Goal: Complete application form

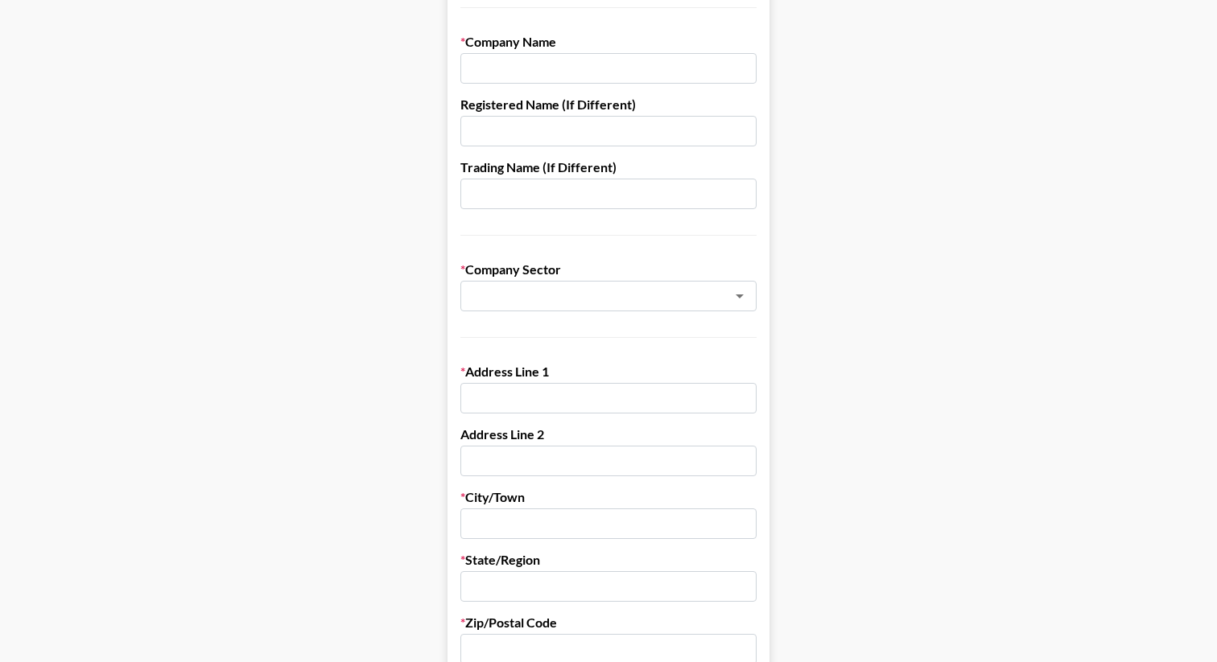
scroll to position [257, 0]
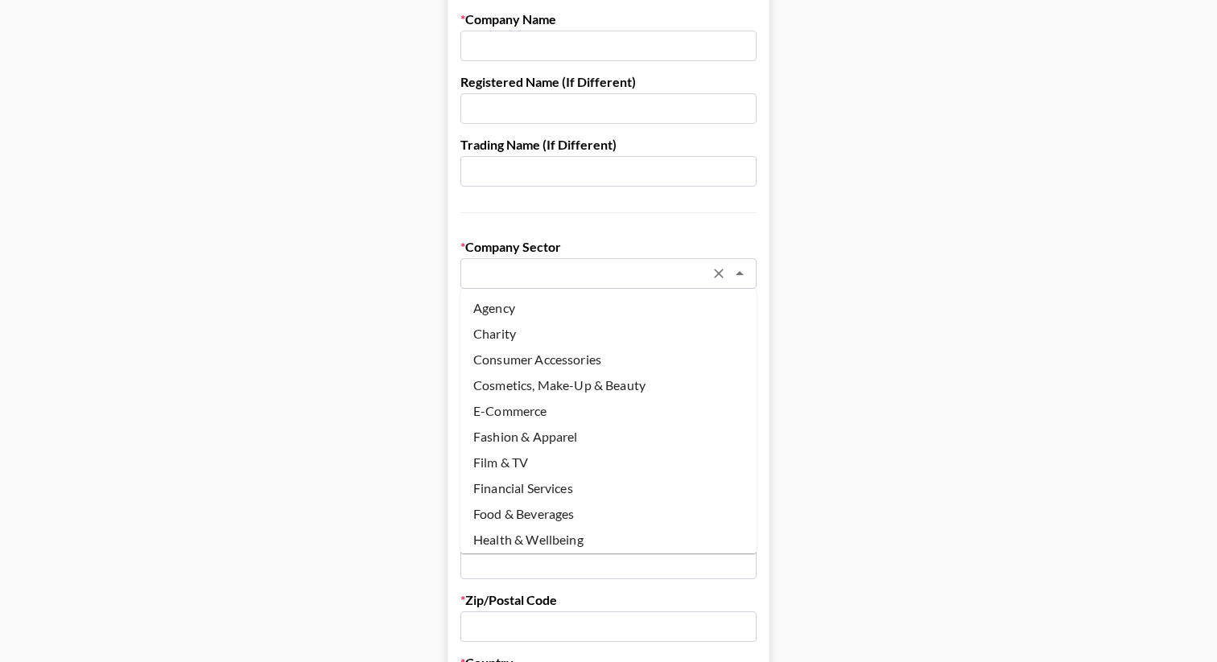
click at [538, 274] on input "text" at bounding box center [587, 274] width 234 height 19
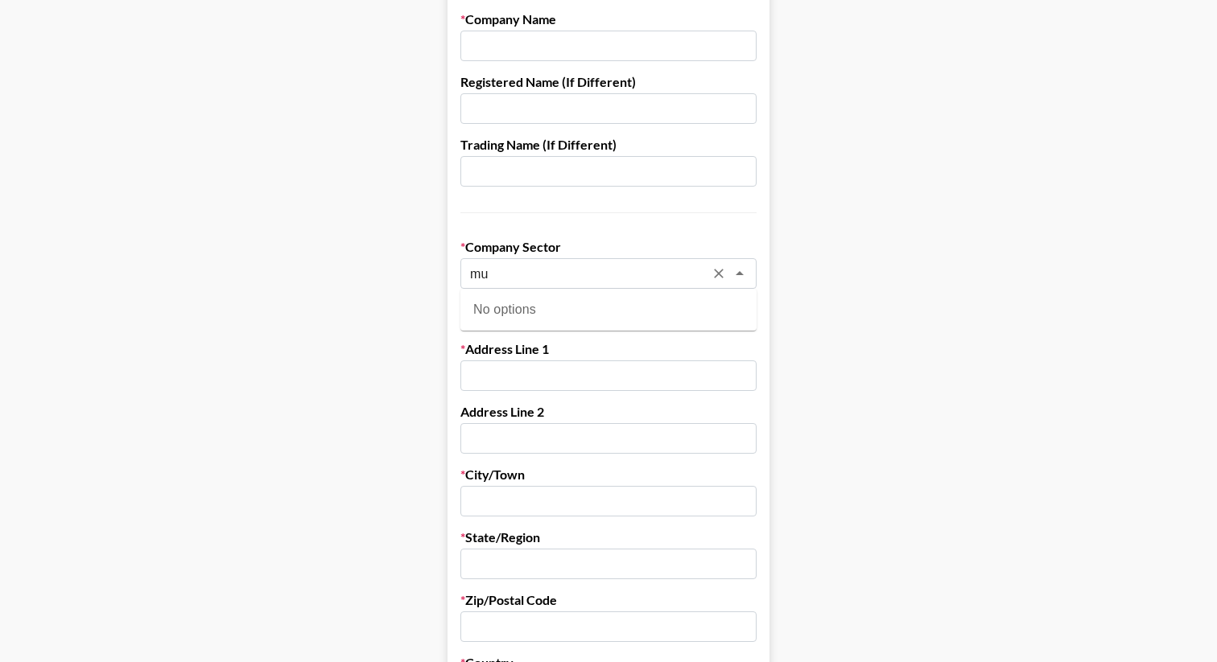
type input "m"
type input "e"
type input "other"
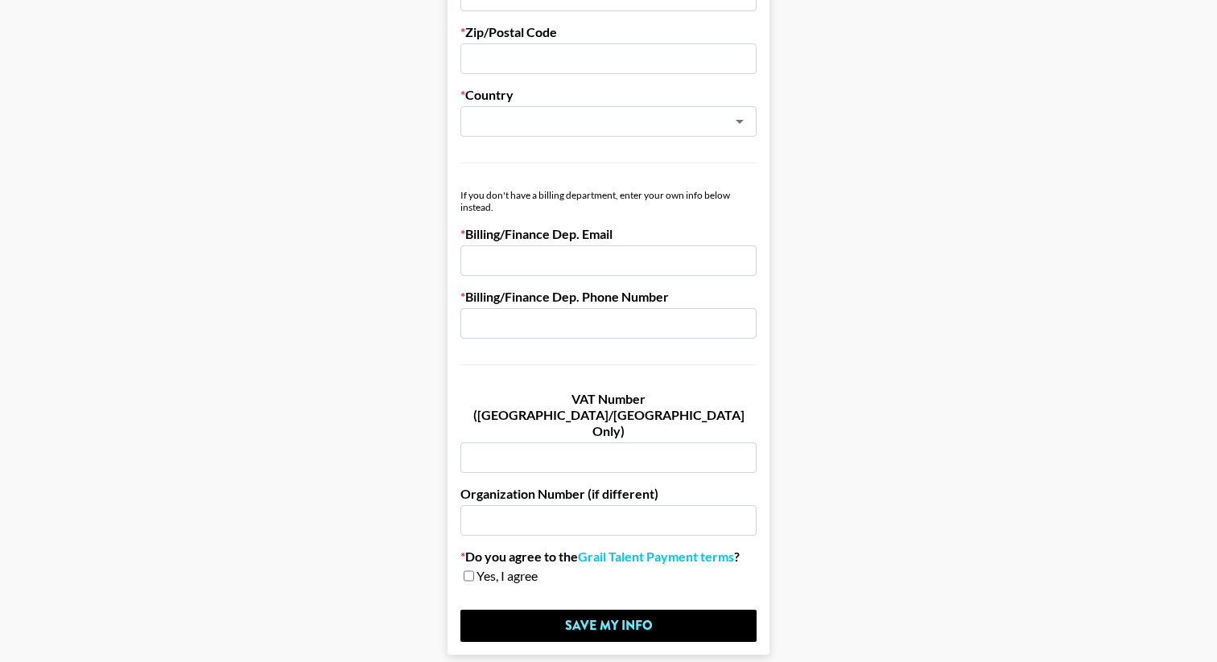
scroll to position [876, 0]
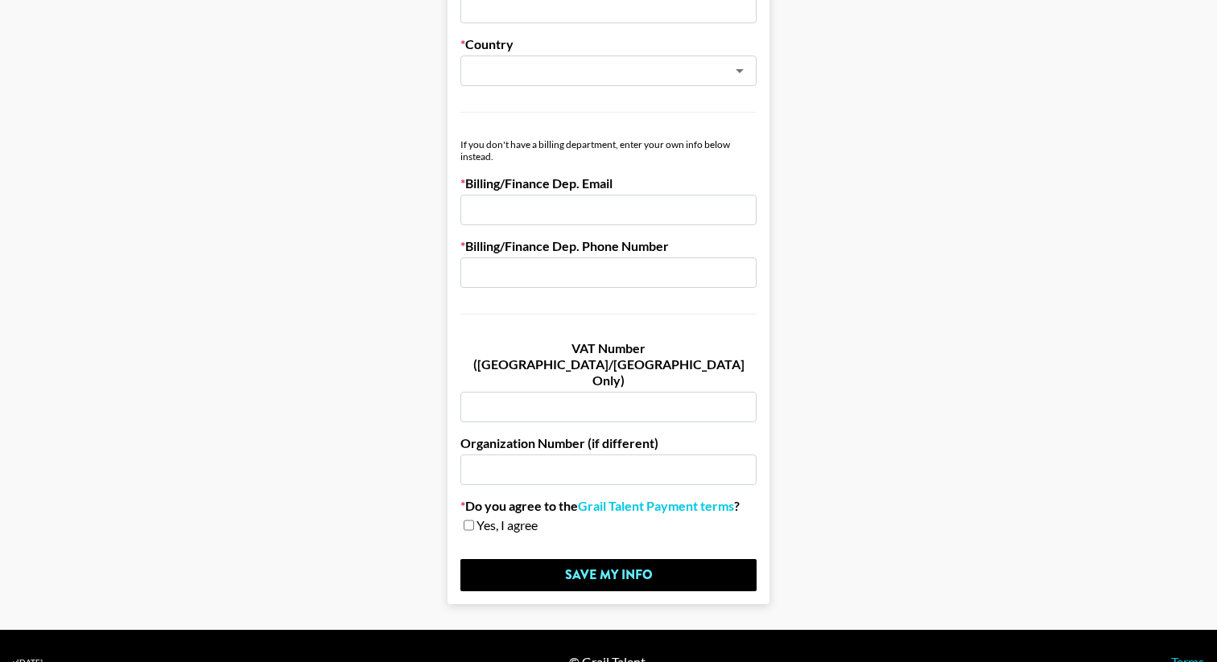
click at [621, 351] on label "VAT Number ([GEOGRAPHIC_DATA]/[GEOGRAPHIC_DATA] Only)" at bounding box center [608, 364] width 296 height 48
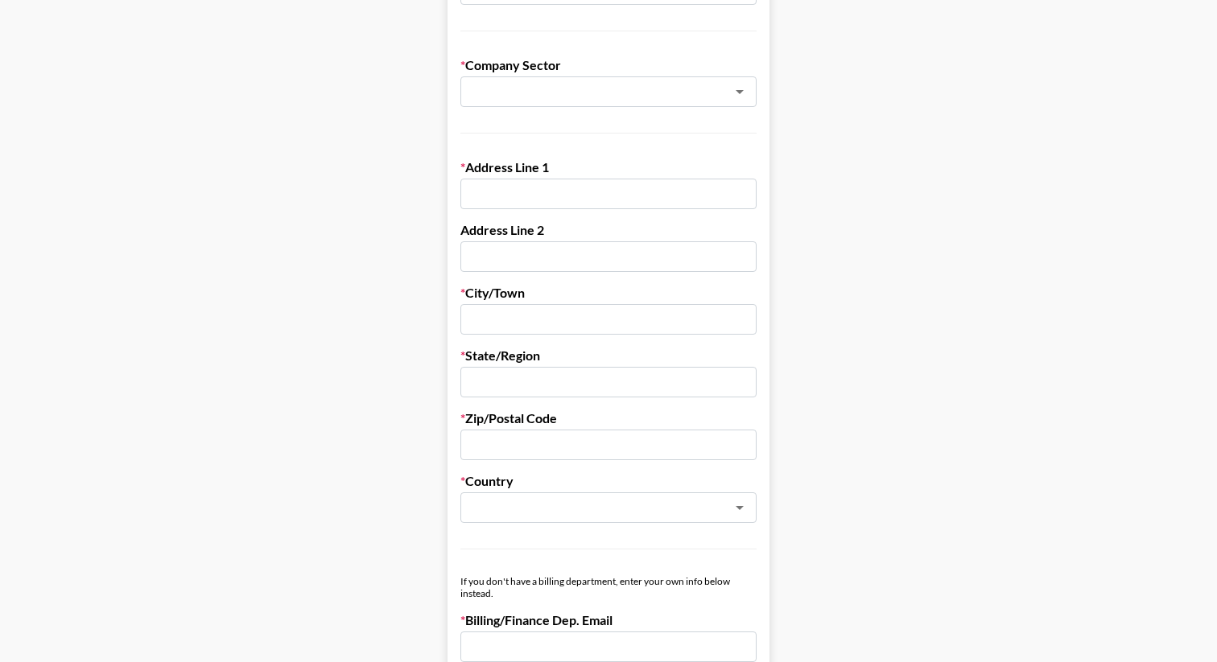
scroll to position [0, 0]
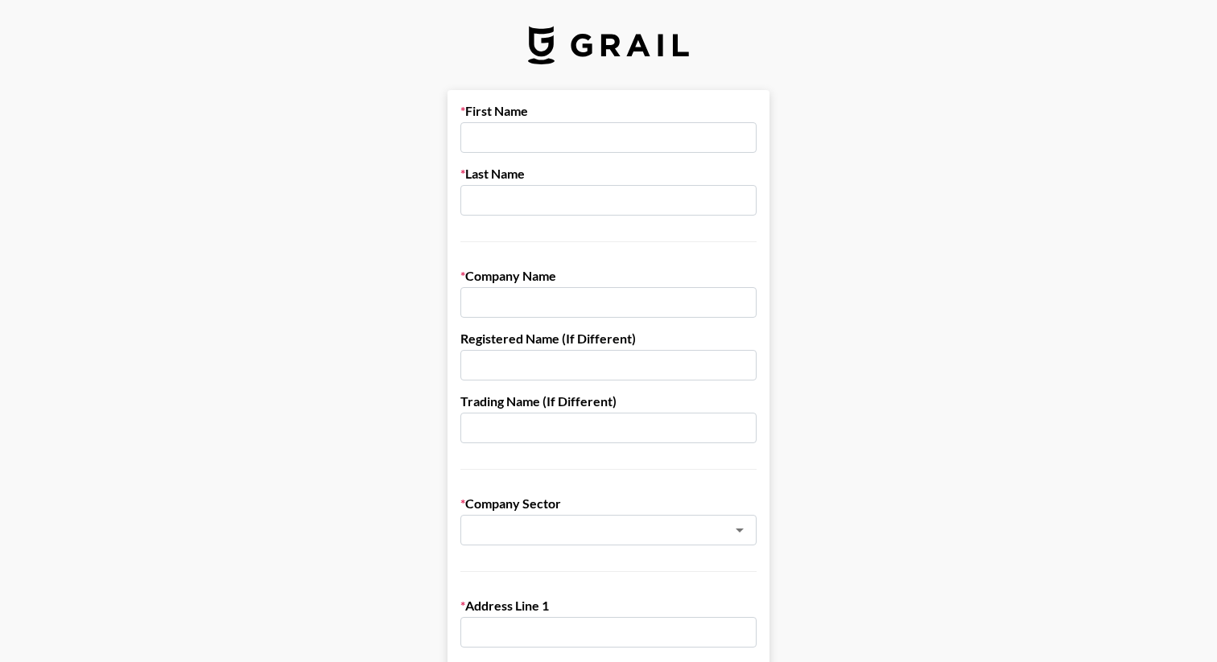
click at [613, 45] on img at bounding box center [608, 45] width 161 height 39
